Goal: Task Accomplishment & Management: Manage account settings

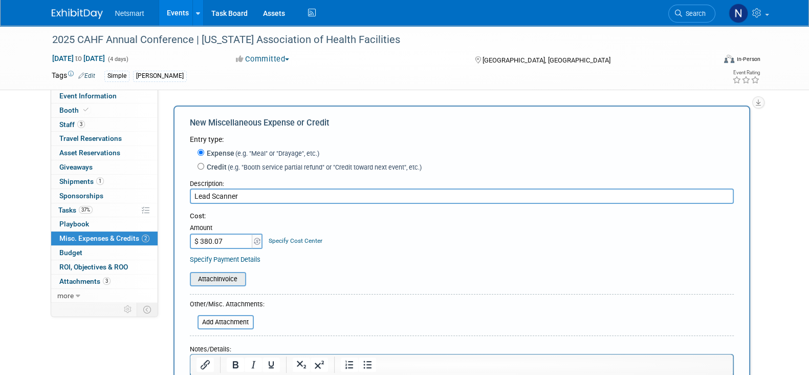
click at [232, 276] on input "file" at bounding box center [184, 279] width 122 height 12
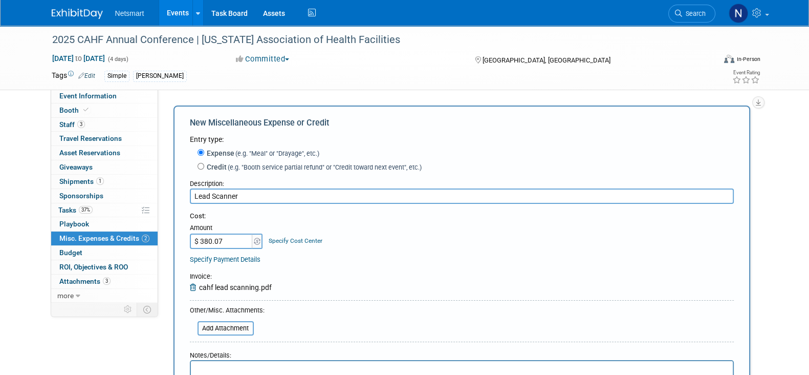
scroll to position [116, 0]
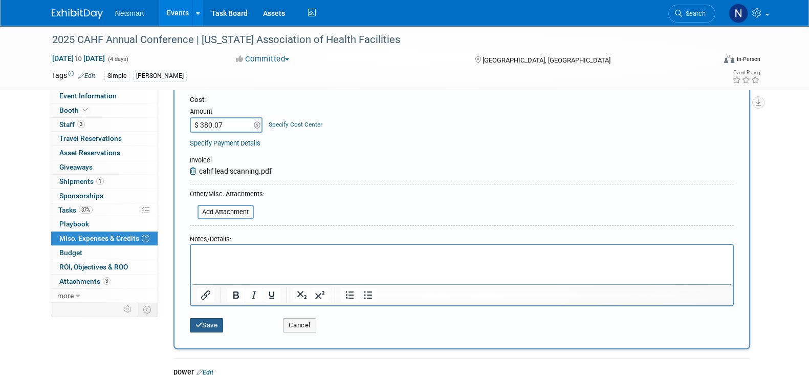
click at [197, 324] on icon "submit" at bounding box center [199, 324] width 7 height 7
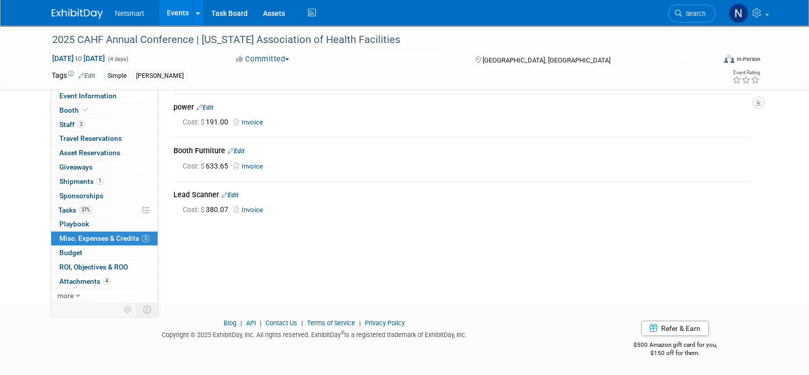
scroll to position [37, 0]
click at [398, 276] on div "2025 CAHF Annual Conference | California Association of Health Facilities Nov 1…" at bounding box center [404, 136] width 809 height 296
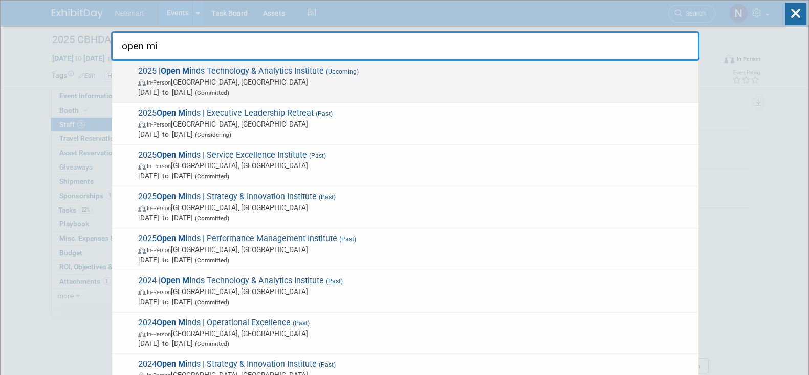
type input "open mi"
click at [371, 77] on span "In-Person [GEOGRAPHIC_DATA], [GEOGRAPHIC_DATA]" at bounding box center [415, 82] width 555 height 10
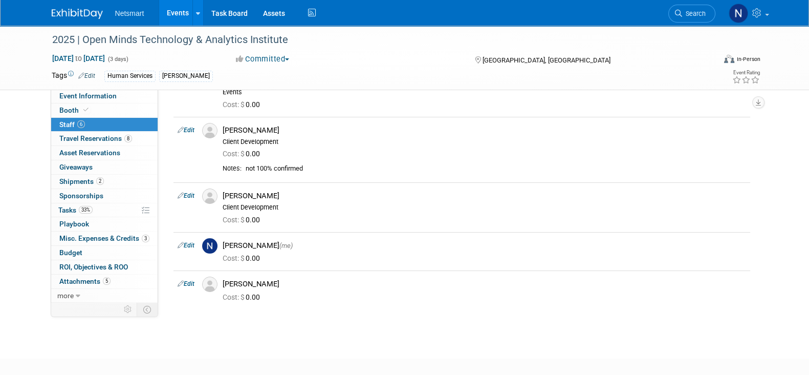
scroll to position [115, 0]
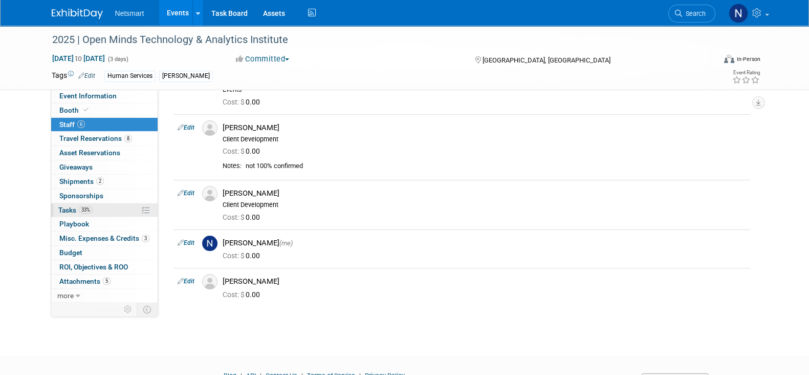
click at [95, 204] on link "33% Tasks 33%" at bounding box center [104, 210] width 106 height 14
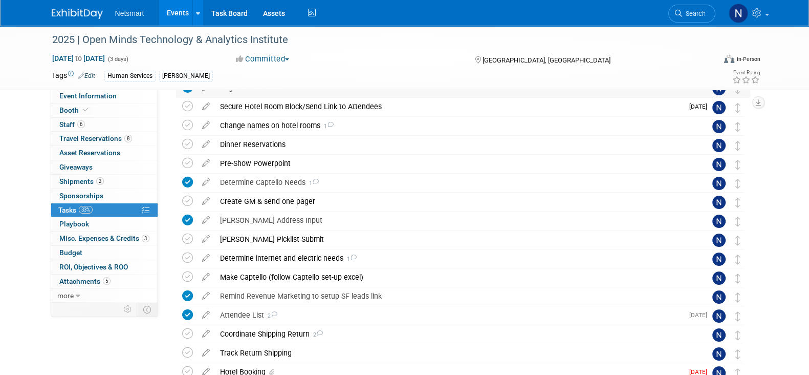
scroll to position [149, 0]
click at [190, 200] on icon at bounding box center [187, 200] width 11 height 11
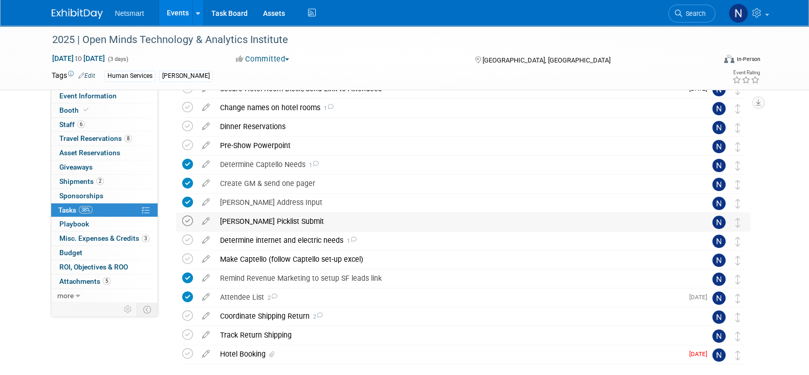
click at [187, 223] on icon at bounding box center [187, 221] width 11 height 11
click at [267, 243] on div "Determine internet and electric needs 1" at bounding box center [453, 239] width 477 height 17
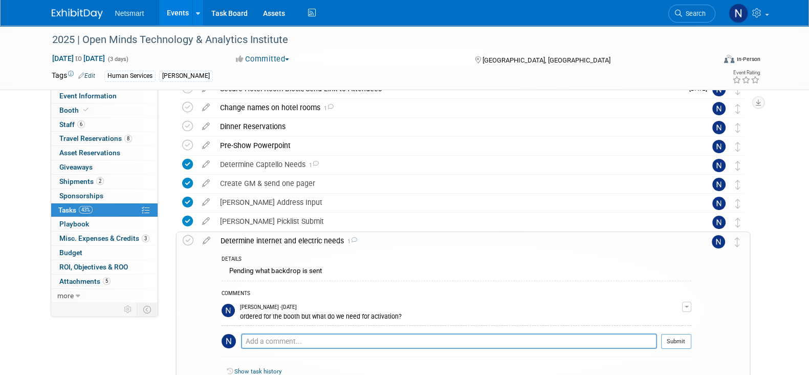
click at [305, 239] on div "Determine internet and electric needs 1" at bounding box center [454, 240] width 476 height 17
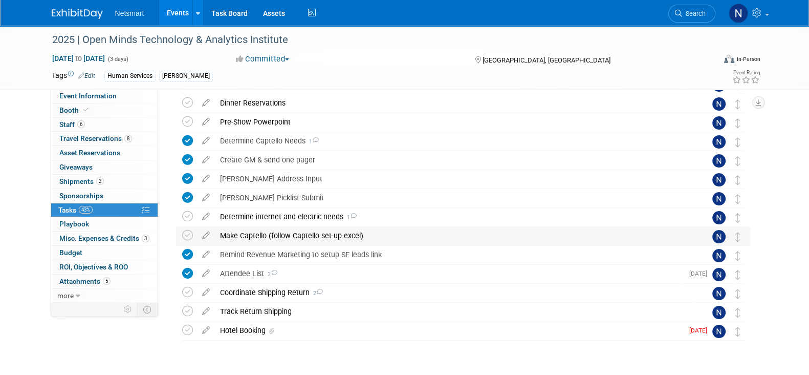
scroll to position [190, 0]
click at [242, 331] on div "Hotel Booking" at bounding box center [449, 329] width 468 height 17
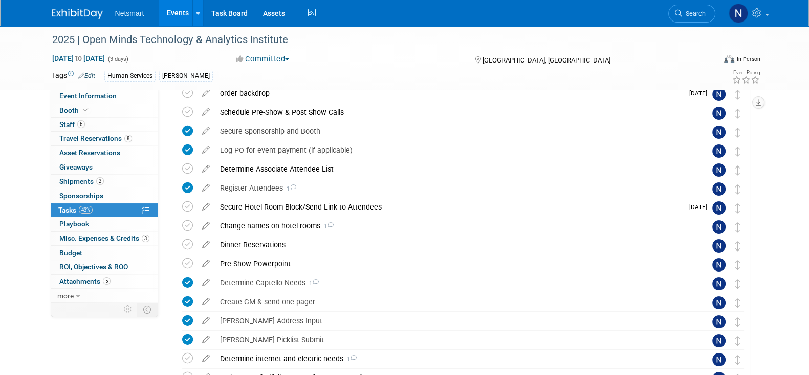
scroll to position [283, 0]
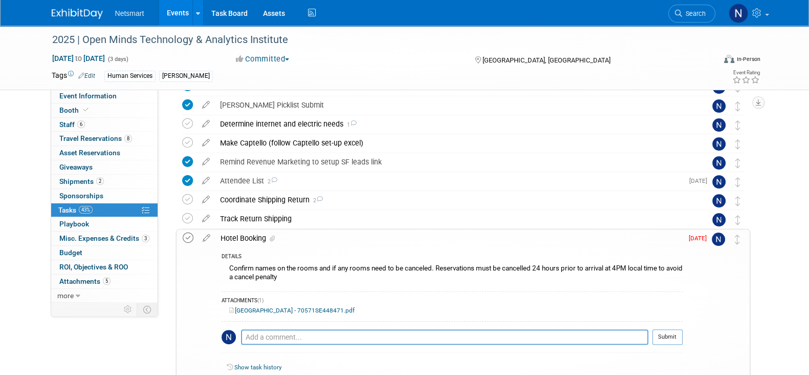
click at [187, 232] on icon at bounding box center [188, 237] width 11 height 11
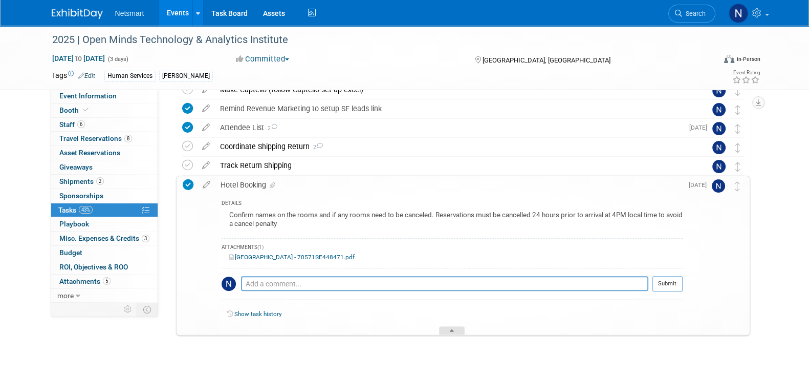
click at [450, 330] on div at bounding box center [452, 330] width 26 height 9
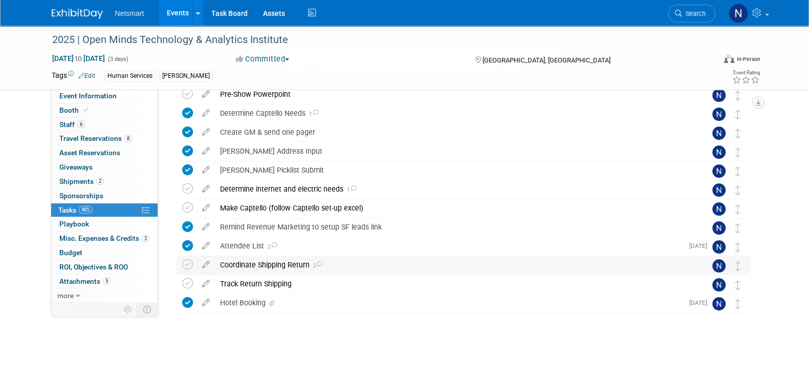
scroll to position [195, 0]
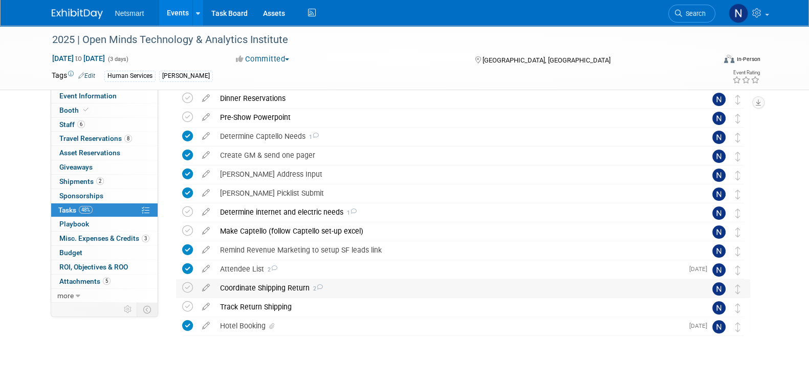
click at [280, 291] on div "Coordinate Shipping Return 2" at bounding box center [453, 287] width 477 height 17
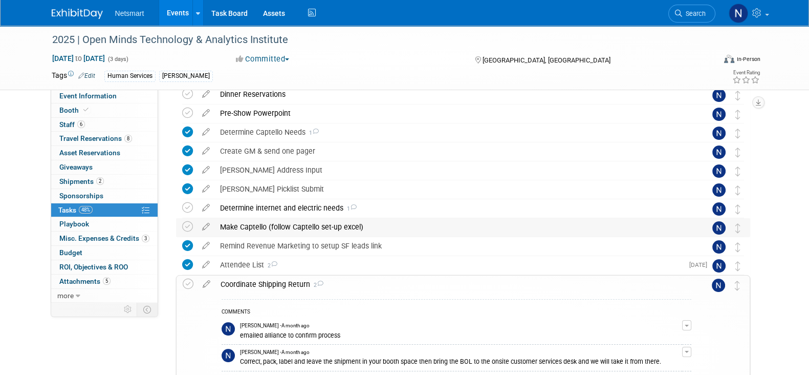
scroll to position [274, 0]
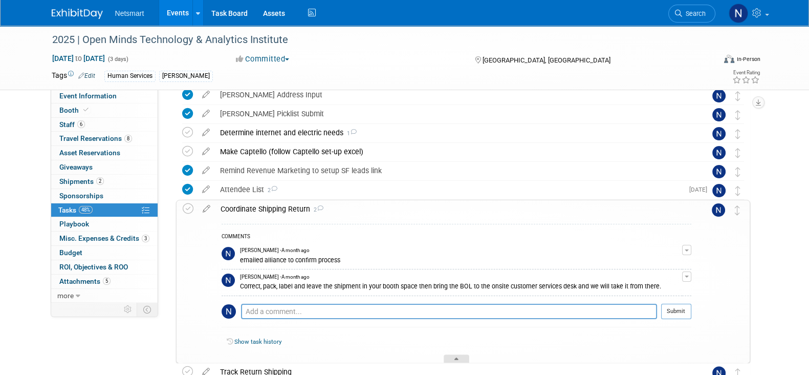
click at [451, 354] on div at bounding box center [457, 358] width 26 height 9
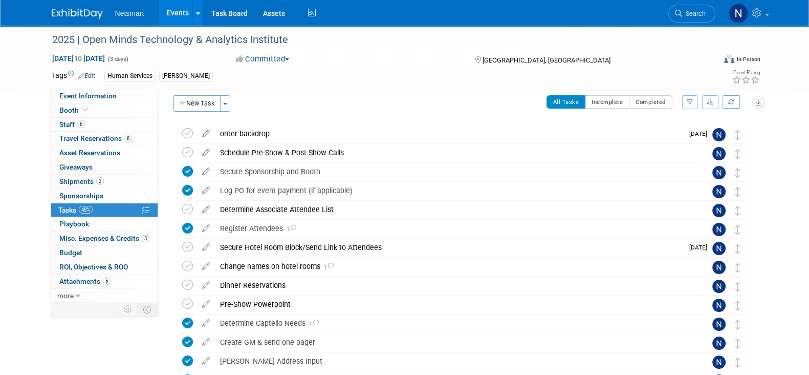
scroll to position [44, 0]
